Goal: Check status: Check status

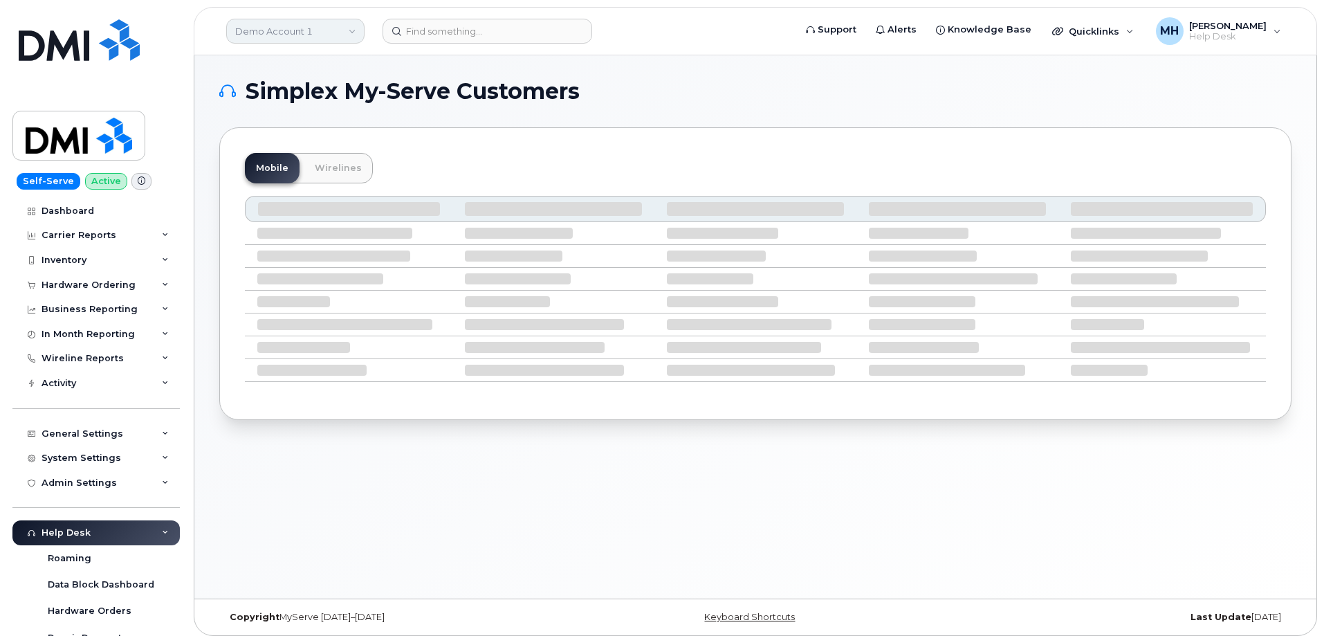
click at [271, 42] on link "Demo Account 1" at bounding box center [295, 31] width 138 height 25
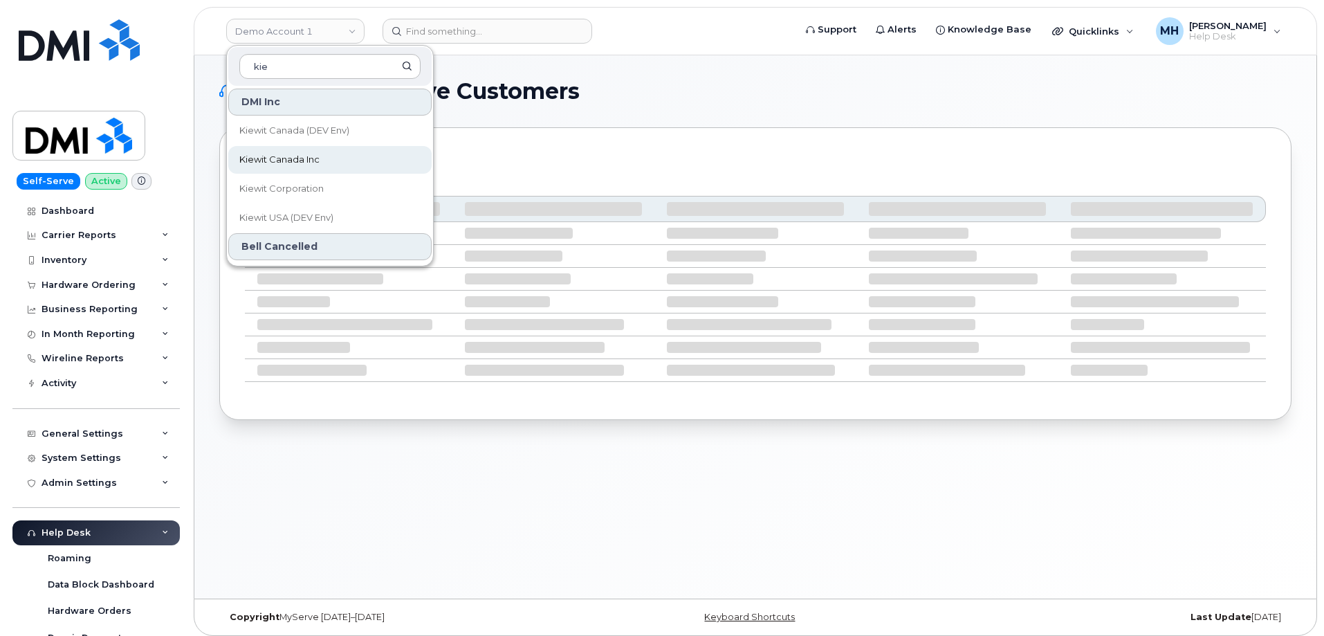
type input "kie"
click at [297, 150] on link "Kiewit Canada Inc" at bounding box center [329, 160] width 203 height 28
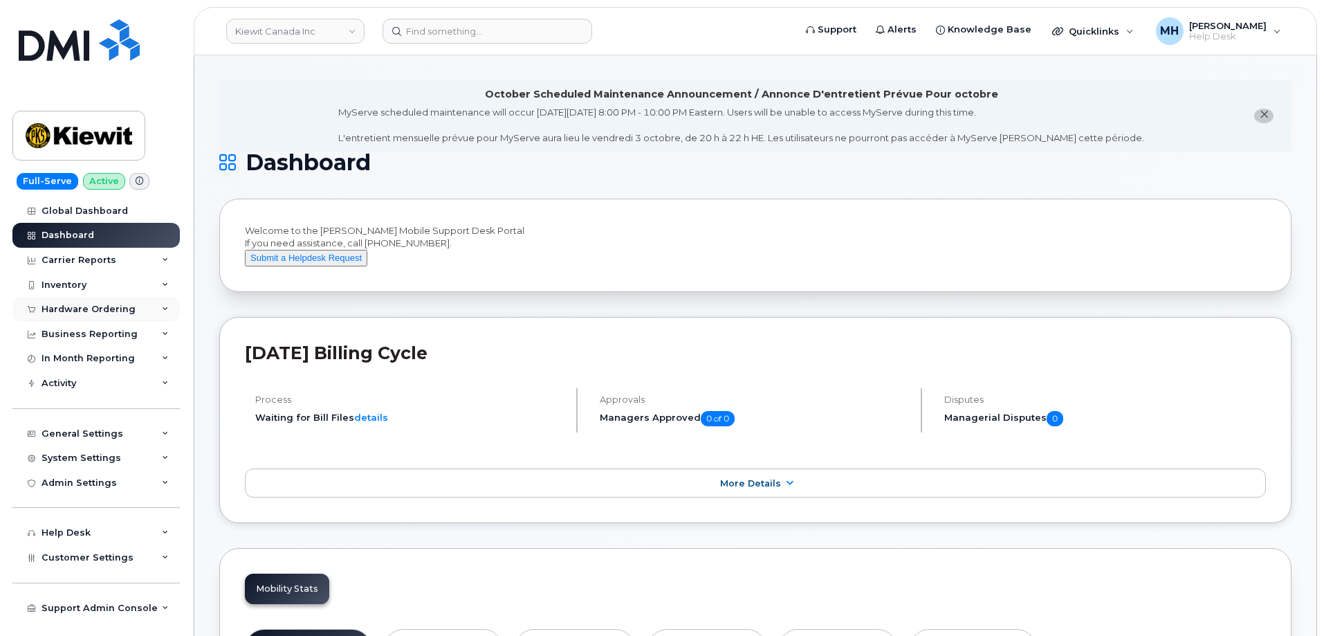
click at [104, 306] on div "Hardware Ordering" at bounding box center [89, 309] width 94 height 11
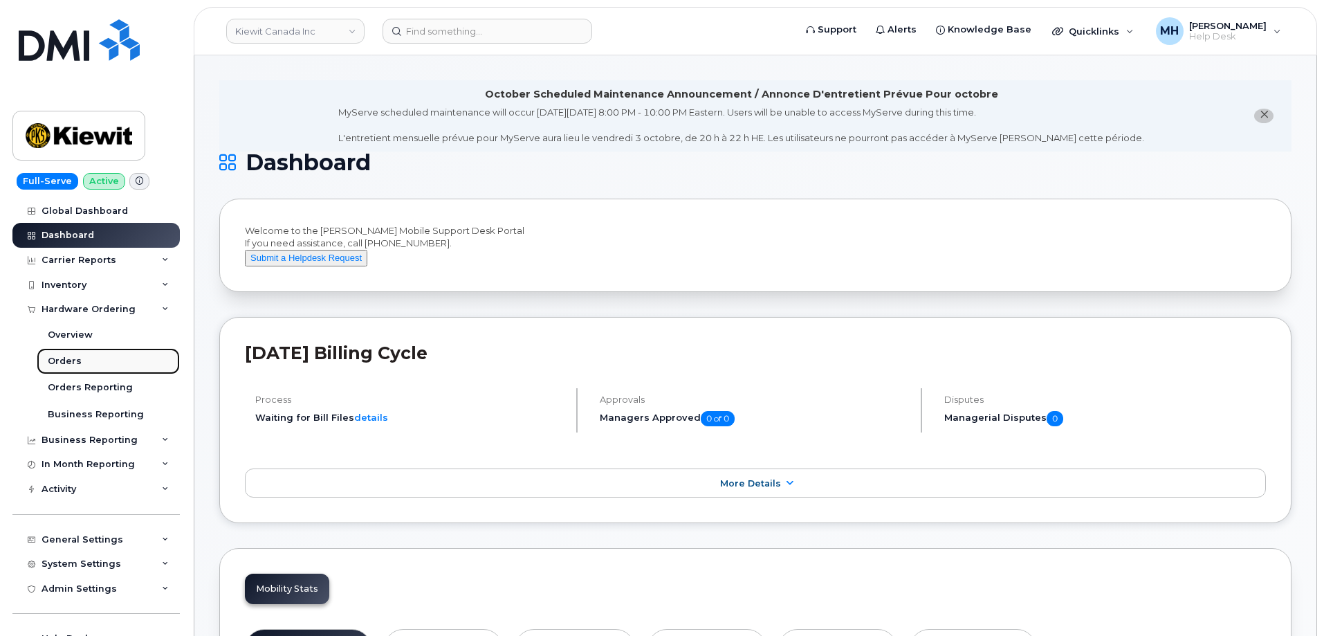
click at [61, 348] on link "Orders" at bounding box center [108, 361] width 143 height 26
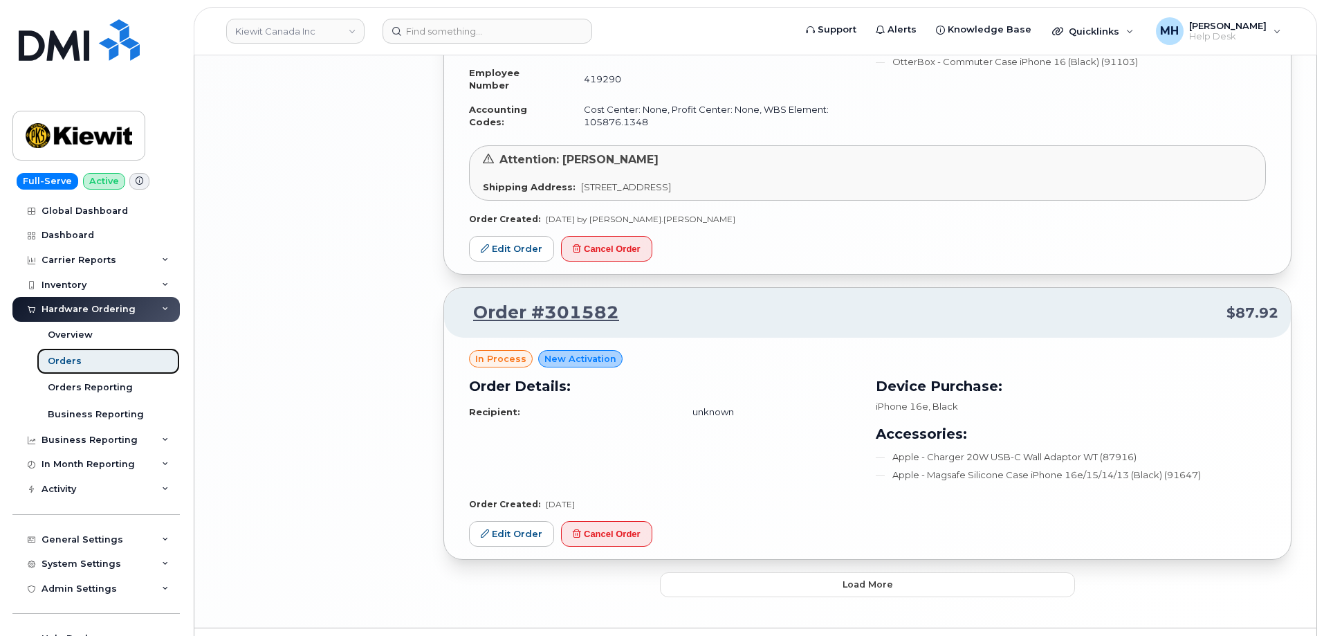
scroll to position [2539, 0]
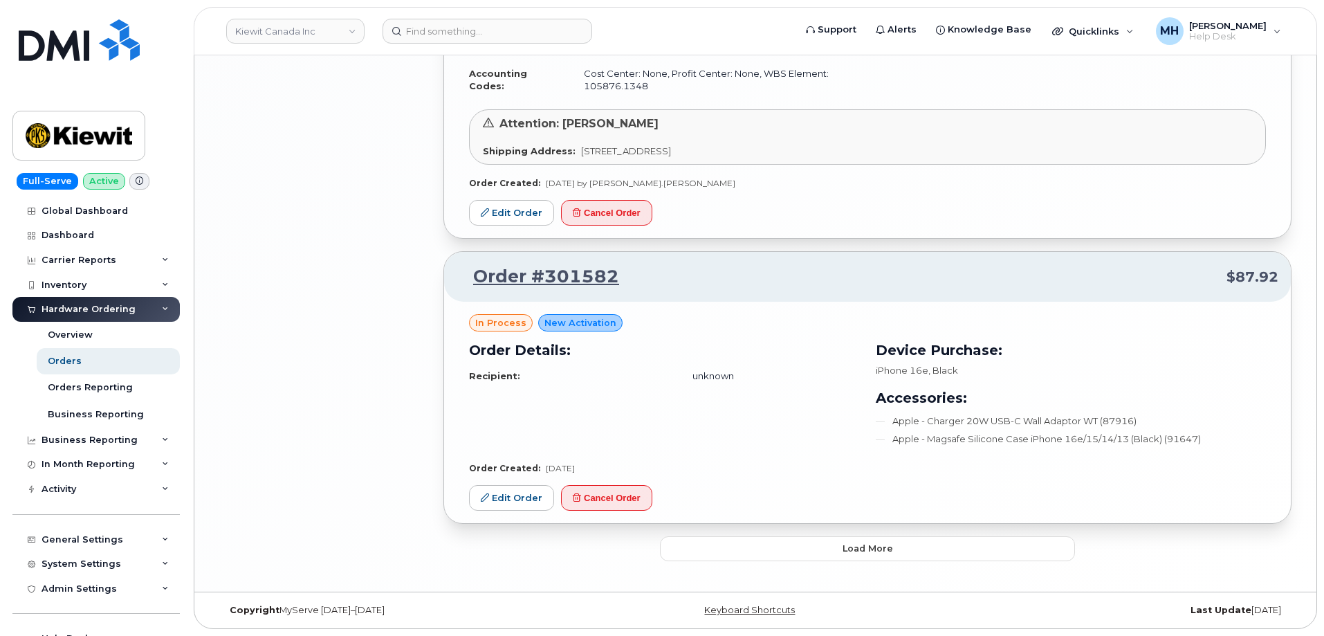
click at [718, 539] on button "Load more" at bounding box center [867, 548] width 415 height 25
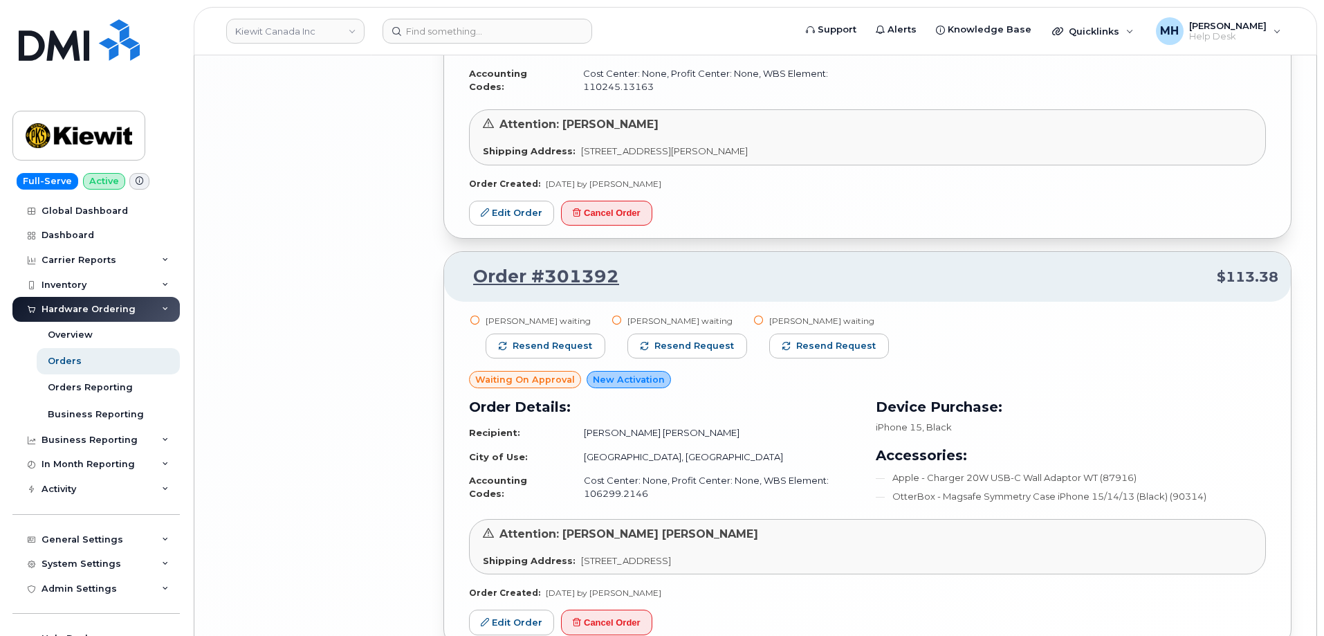
scroll to position [3796, 0]
